Goal: Task Accomplishment & Management: Manage account settings

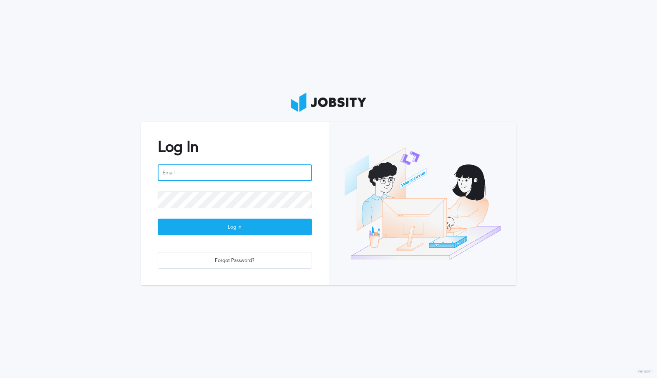
click at [187, 173] on input "email" at bounding box center [235, 172] width 154 height 17
click at [0, 377] on com-1password-button at bounding box center [0, 378] width 0 height 0
type input "[PERSON_NAME][EMAIL_ADDRESS][DOMAIN_NAME]"
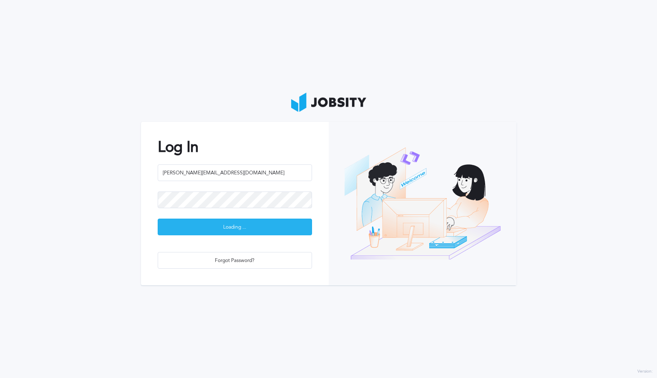
click at [226, 220] on div "Loading ..." at bounding box center [234, 227] width 153 height 17
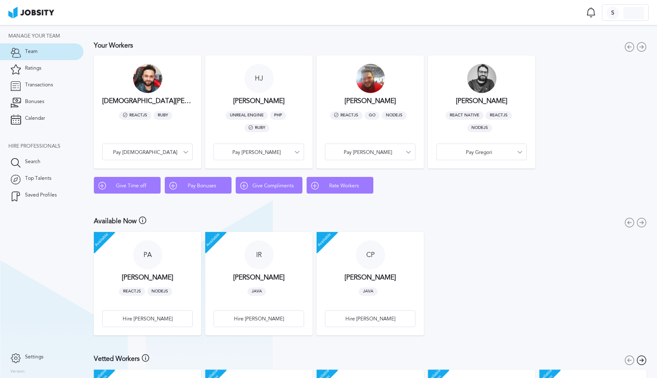
click at [37, 358] on span "Settings" at bounding box center [34, 357] width 18 height 6
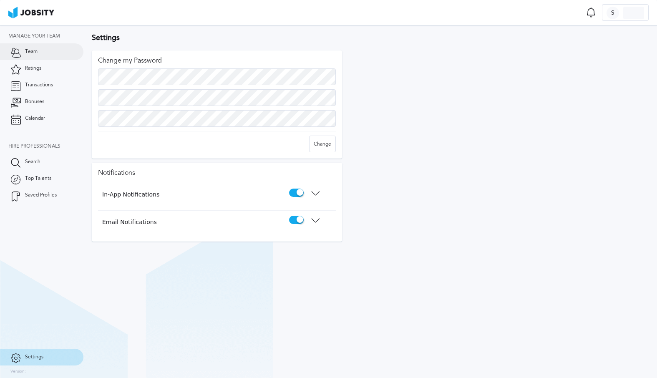
click at [33, 51] on span "Team" at bounding box center [31, 52] width 13 height 6
